Goal: Task Accomplishment & Management: Use online tool/utility

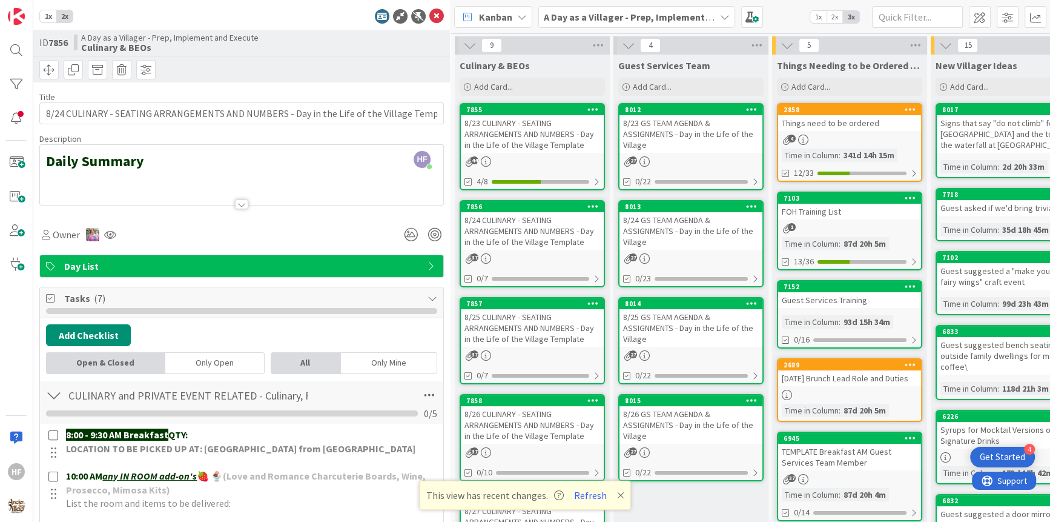
click at [425, 24] on div "1x 2x ID 7856 A Day as a Villager - Prep, Implement and Execute Culinary & BEOs…" at bounding box center [241, 261] width 417 height 522
click at [429, 19] on icon at bounding box center [436, 16] width 15 height 15
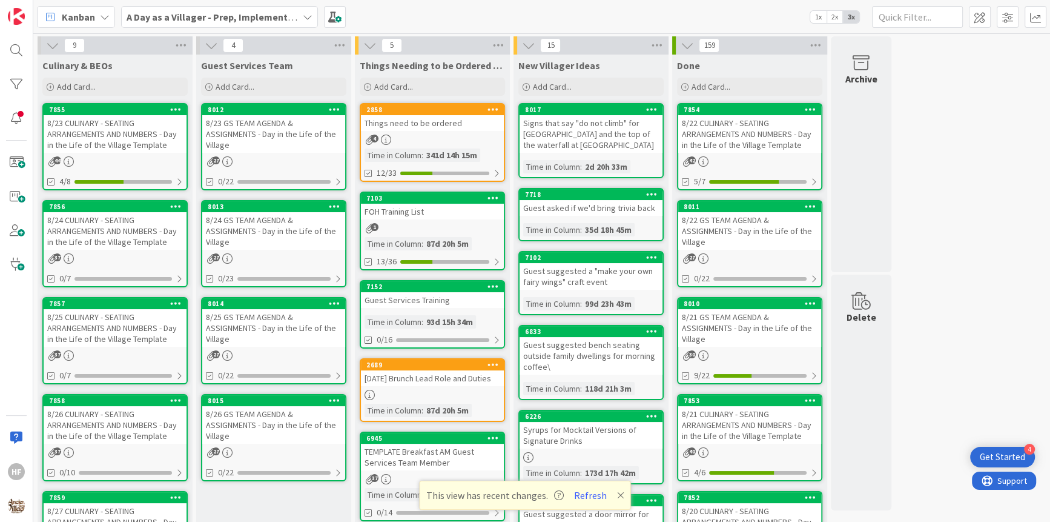
click at [114, 227] on div "8/24 CULINARY - SEATING ARRANGEMENTS AND NUMBERS - Day in the Life of the Villa…" at bounding box center [115, 231] width 143 height 38
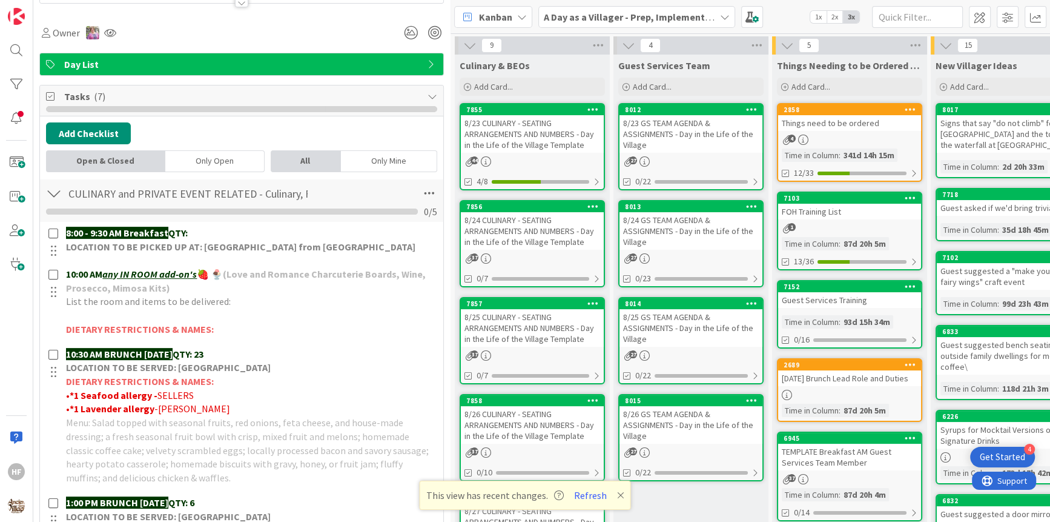
scroll to position [244, 0]
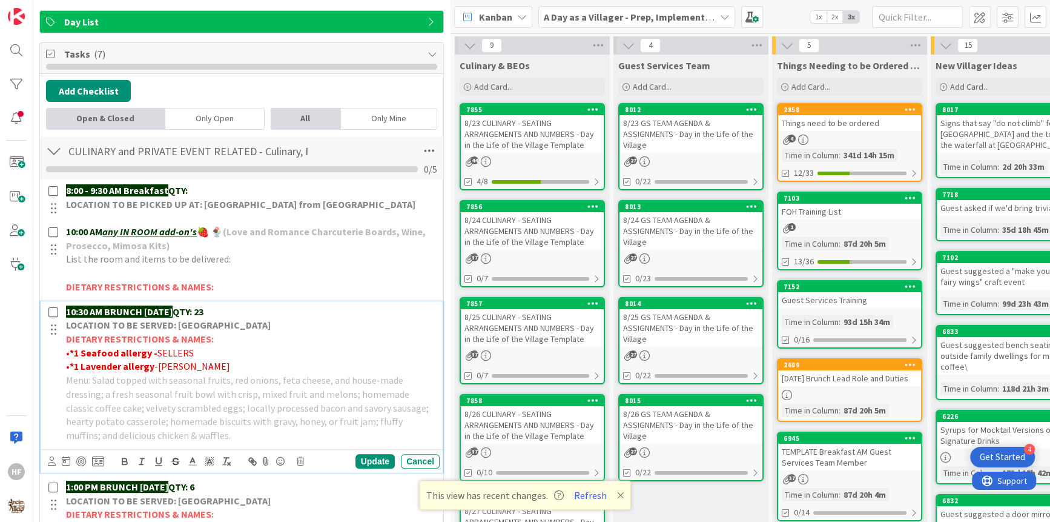
click at [231, 359] on p "• *1 Lavender allergy -[PERSON_NAME]" at bounding box center [250, 366] width 369 height 14
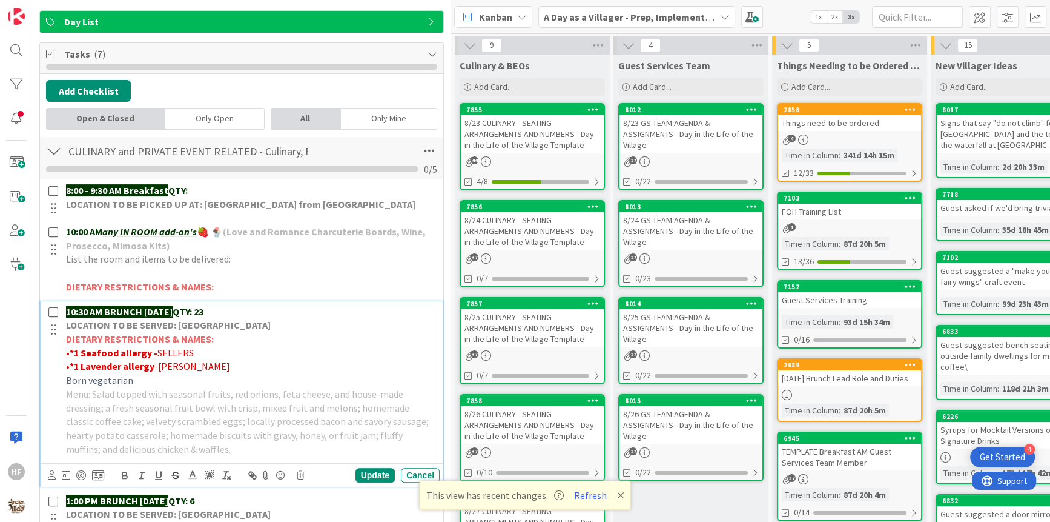
click at [109, 378] on span "Born vegetarian" at bounding box center [99, 380] width 67 height 12
click at [120, 480] on div "Update Cancel" at bounding box center [242, 475] width 402 height 24
click at [123, 475] on icon "button" at bounding box center [124, 474] width 11 height 11
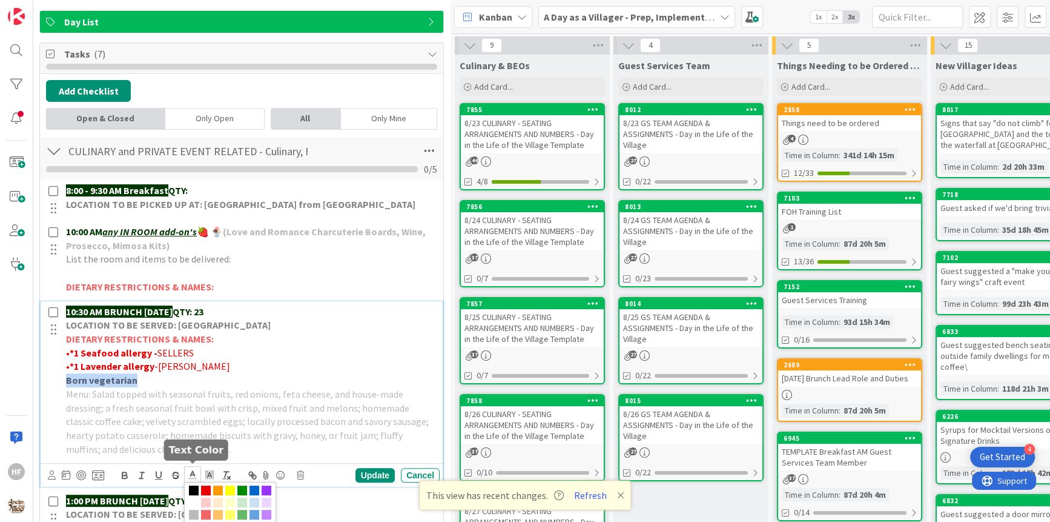
click at [185, 473] on span at bounding box center [192, 474] width 17 height 16
click at [207, 488] on span at bounding box center [206, 490] width 10 height 10
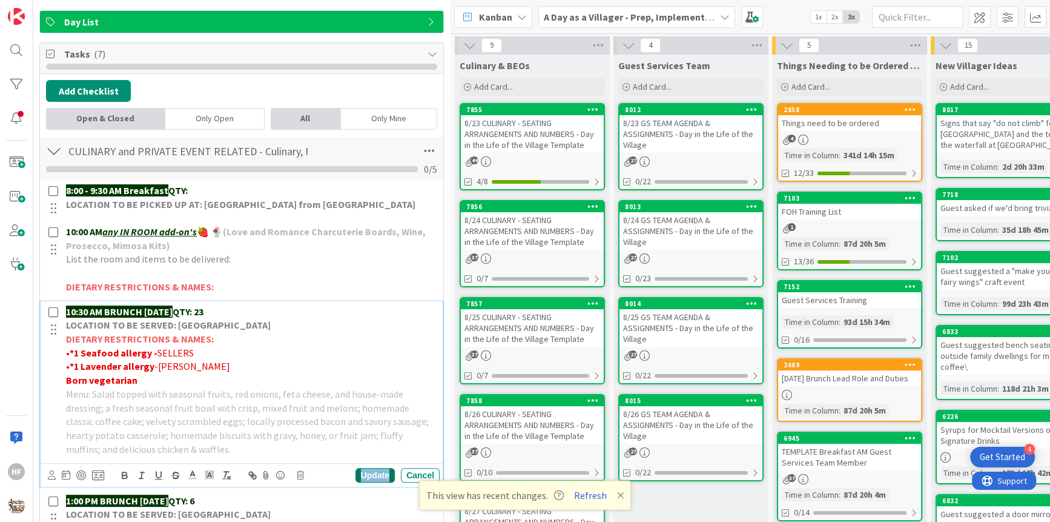
click at [374, 472] on div "Update" at bounding box center [375, 475] width 39 height 15
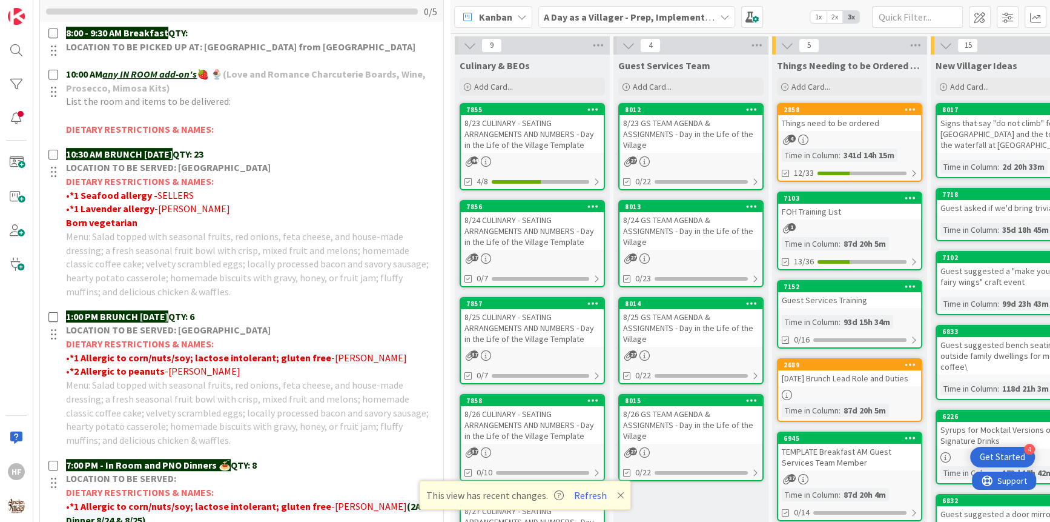
scroll to position [681, 0]
